Goal: Book appointment/travel/reservation

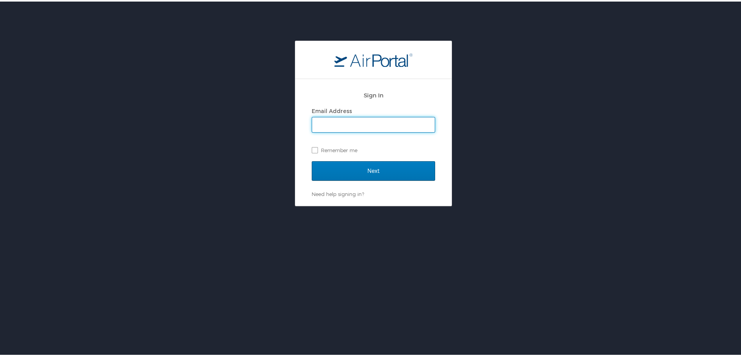
click at [396, 122] on input "Email Address" at bounding box center [373, 123] width 123 height 15
type input "[PERSON_NAME][EMAIL_ADDRESS][PERSON_NAME][DOMAIN_NAME]"
click at [313, 148] on label "Remember me" at bounding box center [373, 149] width 123 height 12
click at [313, 148] on input "Remember me" at bounding box center [314, 147] width 5 height 5
checkbox input "true"
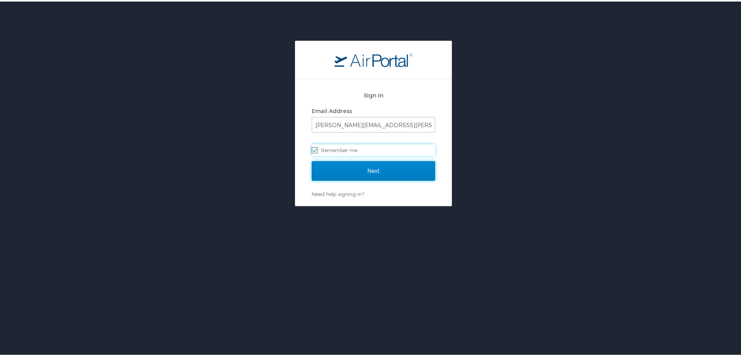
click at [387, 169] on input "Next" at bounding box center [373, 169] width 123 height 20
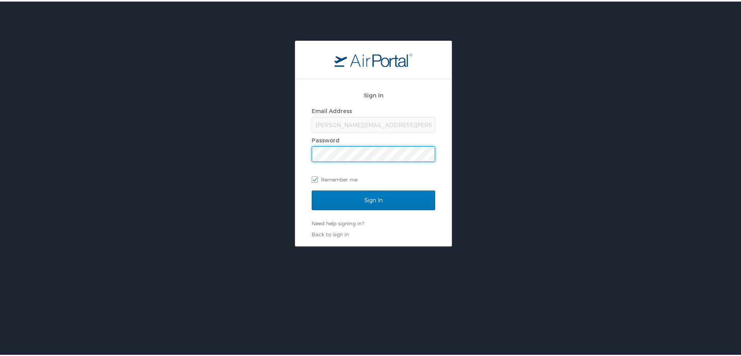
click at [312, 189] on input "Sign In" at bounding box center [373, 199] width 123 height 20
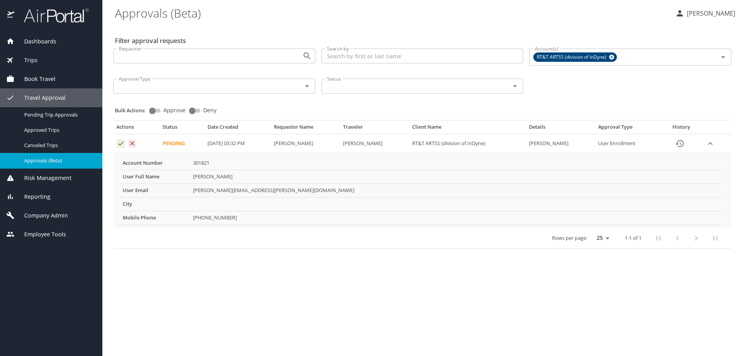
click at [39, 77] on span "Book Travel" at bounding box center [34, 79] width 41 height 9
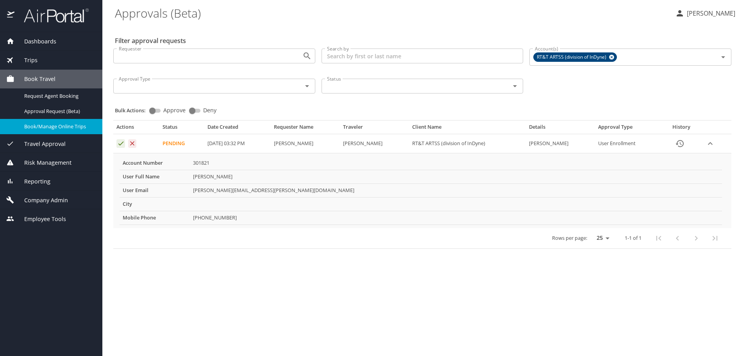
click at [48, 128] on span "Book/Manage Online Trips" at bounding box center [58, 126] width 69 height 7
